Goal: Find specific page/section: Find specific page/section

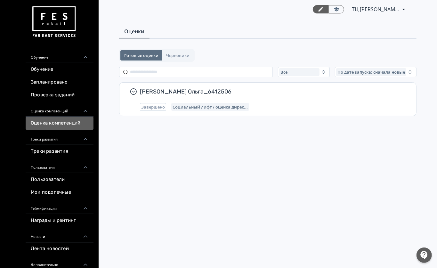
click at [61, 110] on div "Оценка компетенций" at bounding box center [60, 108] width 68 height 15
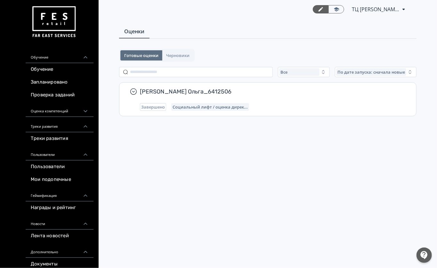
click at [61, 110] on div "Оценка компетенций" at bounding box center [60, 108] width 68 height 15
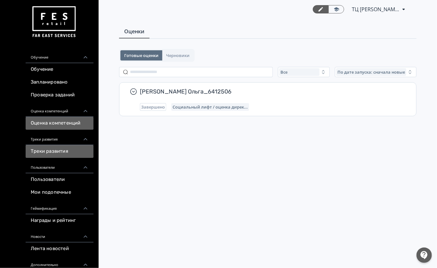
click at [55, 152] on link "Треки развития" at bounding box center [60, 151] width 68 height 13
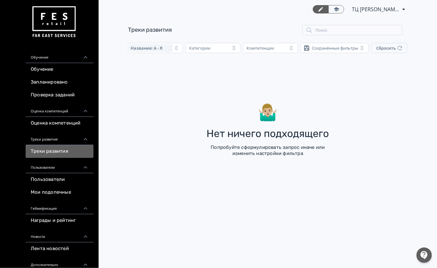
click at [54, 165] on div "Пользователи" at bounding box center [60, 165] width 68 height 15
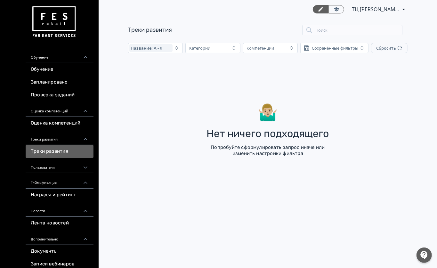
click at [60, 167] on div "Пользователи" at bounding box center [60, 165] width 68 height 15
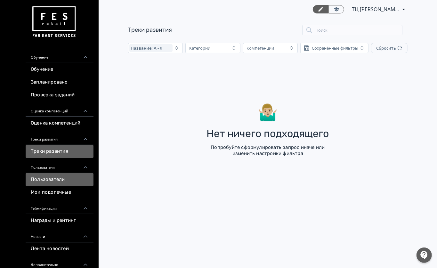
click at [58, 178] on link "Пользователи" at bounding box center [60, 179] width 68 height 13
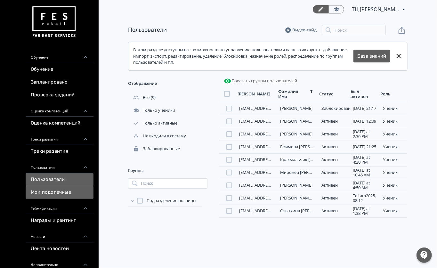
click at [57, 192] on link "Мои подопечные" at bounding box center [60, 192] width 68 height 13
